Goal: Complete application form

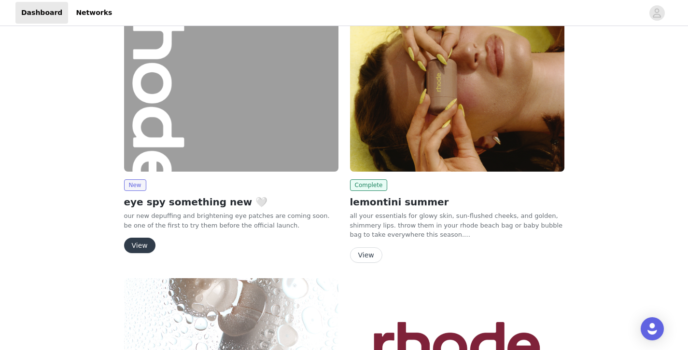
scroll to position [29, 0]
click at [143, 248] on button "View" at bounding box center [139, 244] width 31 height 15
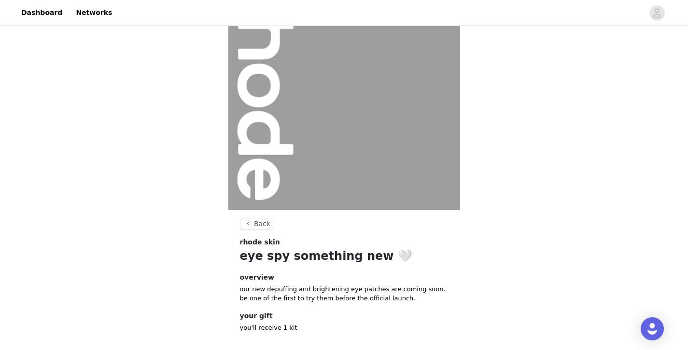
scroll to position [97, 0]
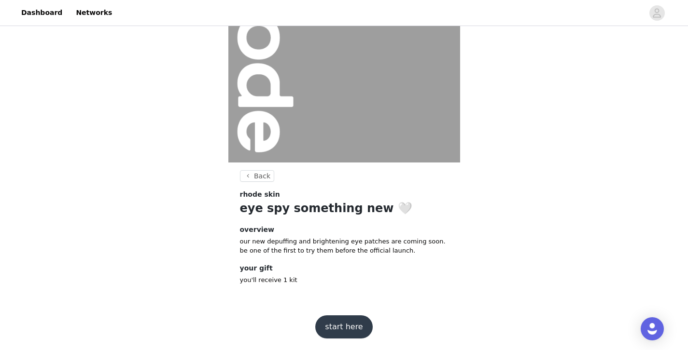
click at [346, 333] on button "start here" at bounding box center [343, 327] width 57 height 23
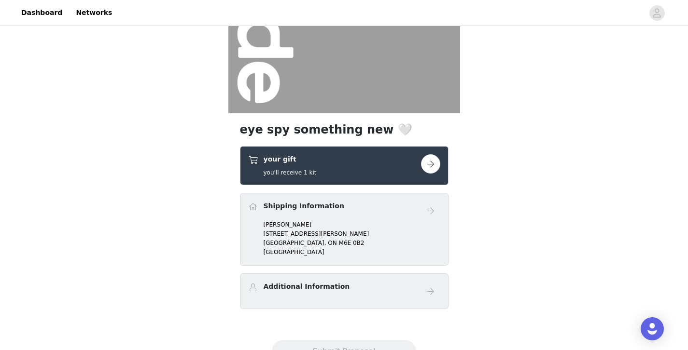
scroll to position [149, 0]
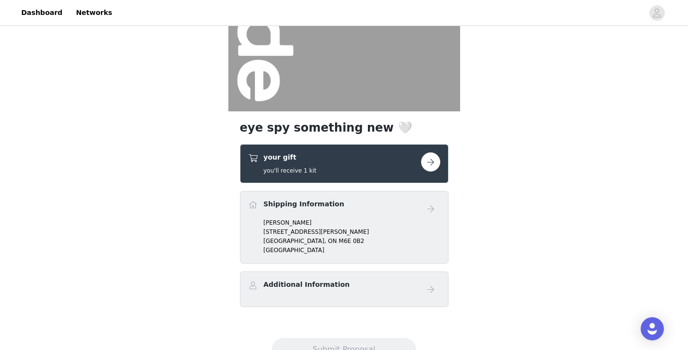
click at [408, 225] on p "[PERSON_NAME]" at bounding box center [351, 223] width 177 height 9
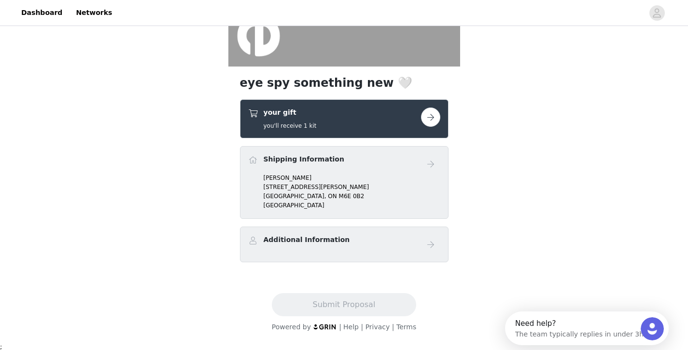
click at [429, 121] on button "button" at bounding box center [430, 117] width 19 height 19
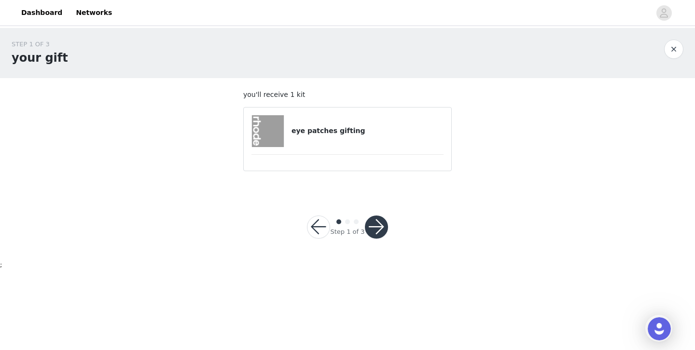
click at [377, 218] on button "button" at bounding box center [376, 227] width 23 height 23
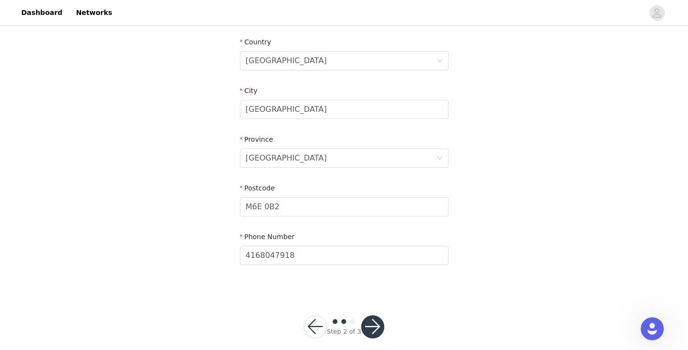
scroll to position [307, 0]
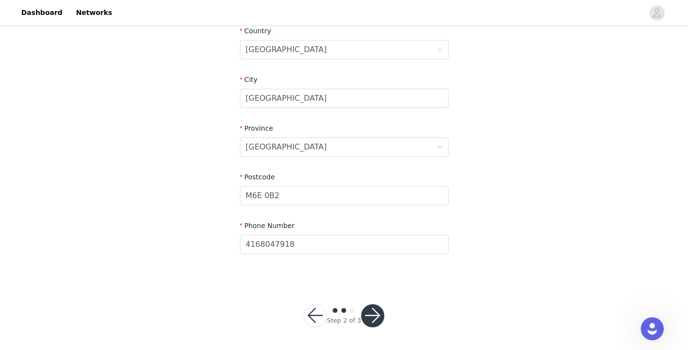
click at [375, 317] on button "button" at bounding box center [372, 315] width 23 height 23
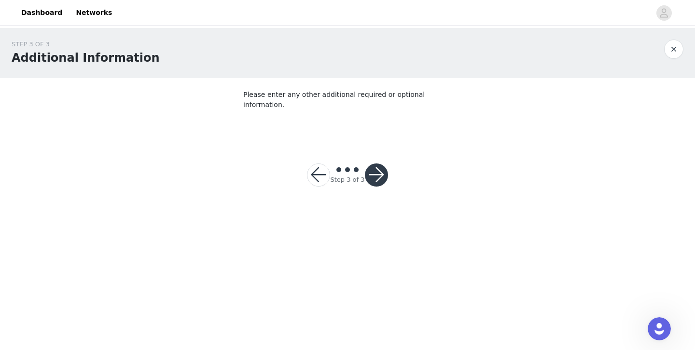
click at [372, 165] on button "button" at bounding box center [376, 175] width 23 height 23
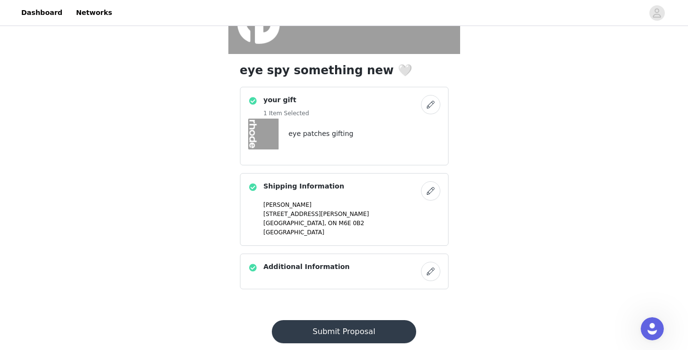
scroll to position [226, 0]
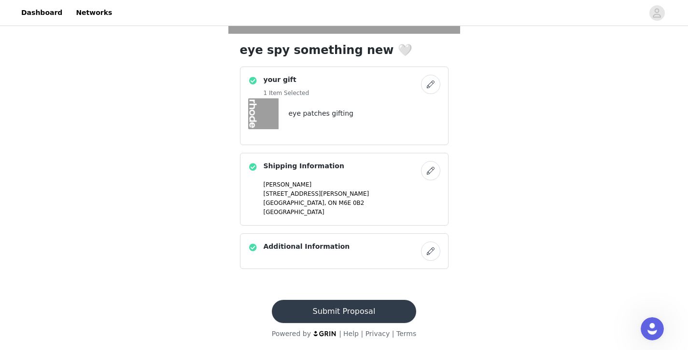
click at [351, 317] on button "Submit Proposal" at bounding box center [344, 311] width 144 height 23
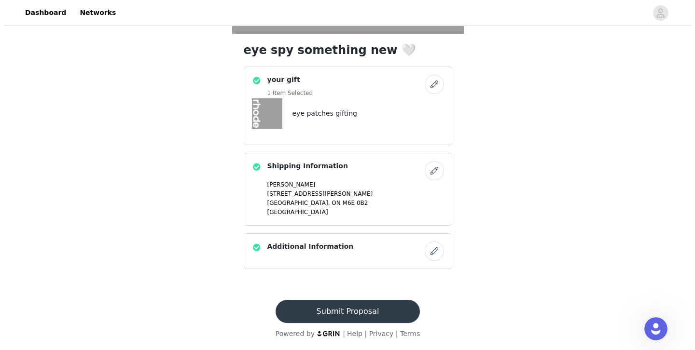
scroll to position [0, 0]
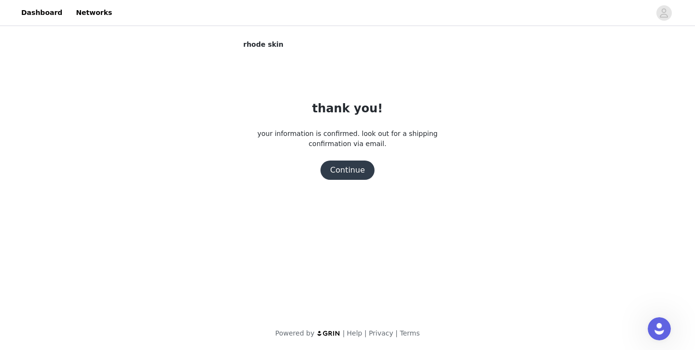
click at [349, 173] on button "Continue" at bounding box center [347, 170] width 54 height 19
